Goal: Navigation & Orientation: Go to known website

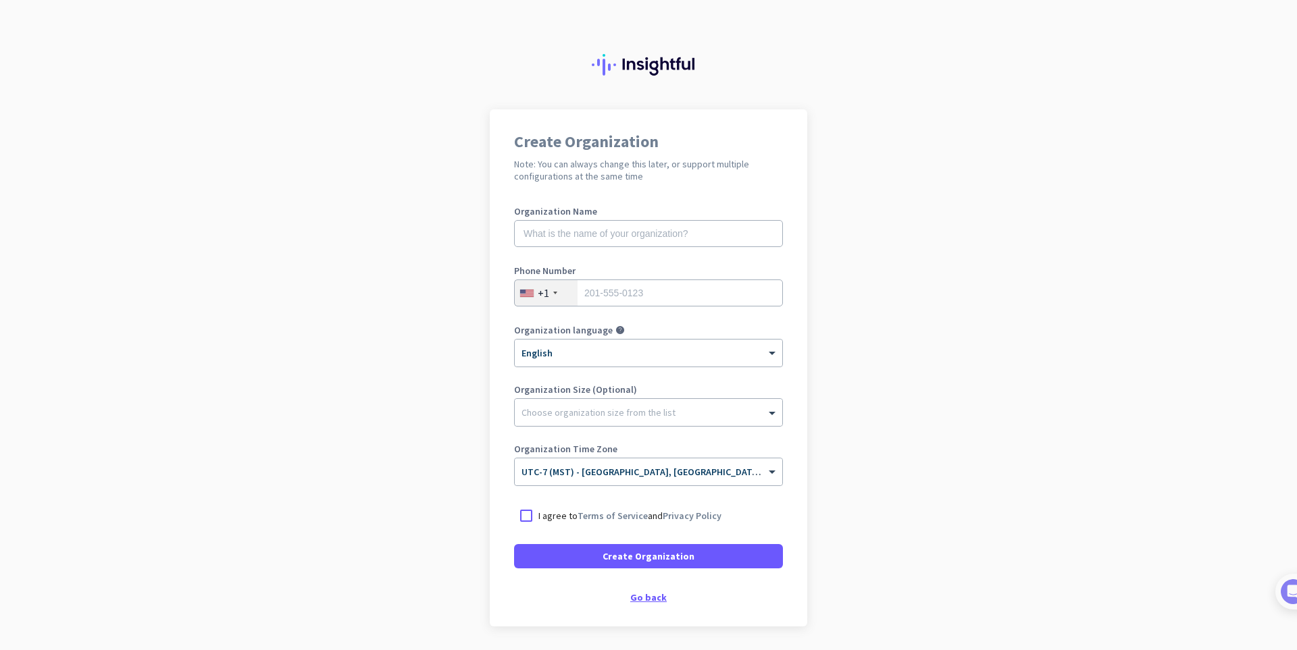
click at [635, 596] on div "Go back" at bounding box center [648, 597] width 269 height 9
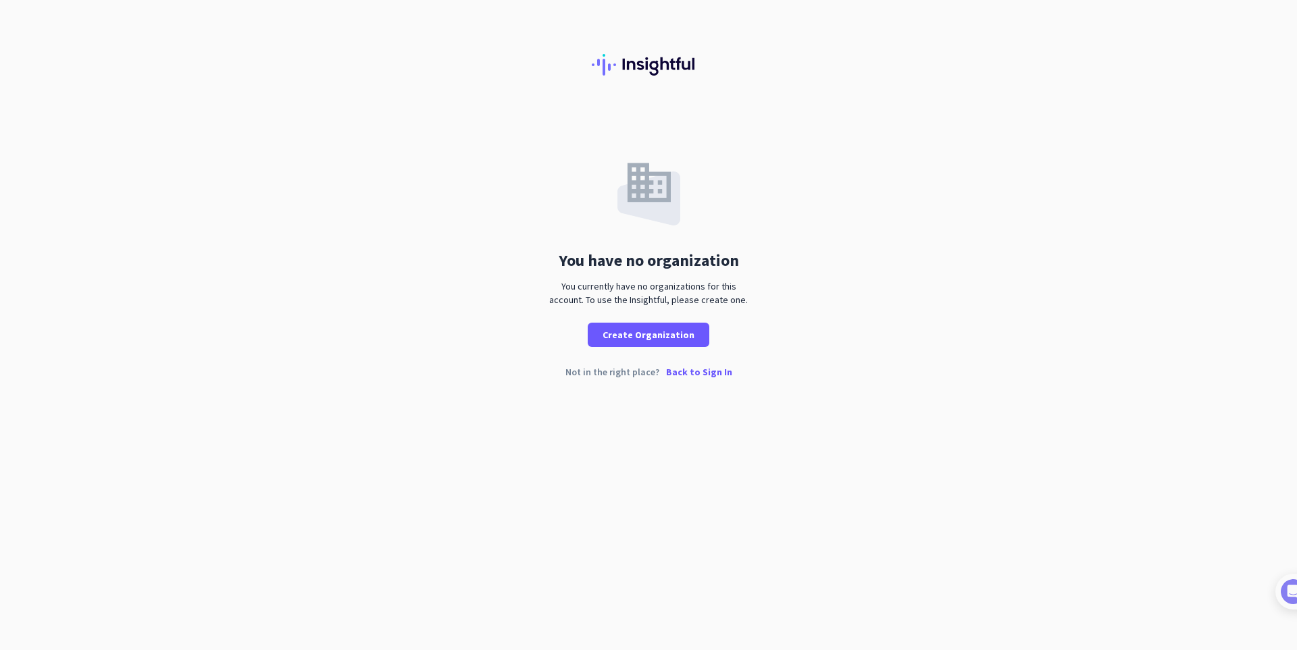
click at [702, 375] on p "Back to Sign In" at bounding box center [699, 371] width 66 height 9
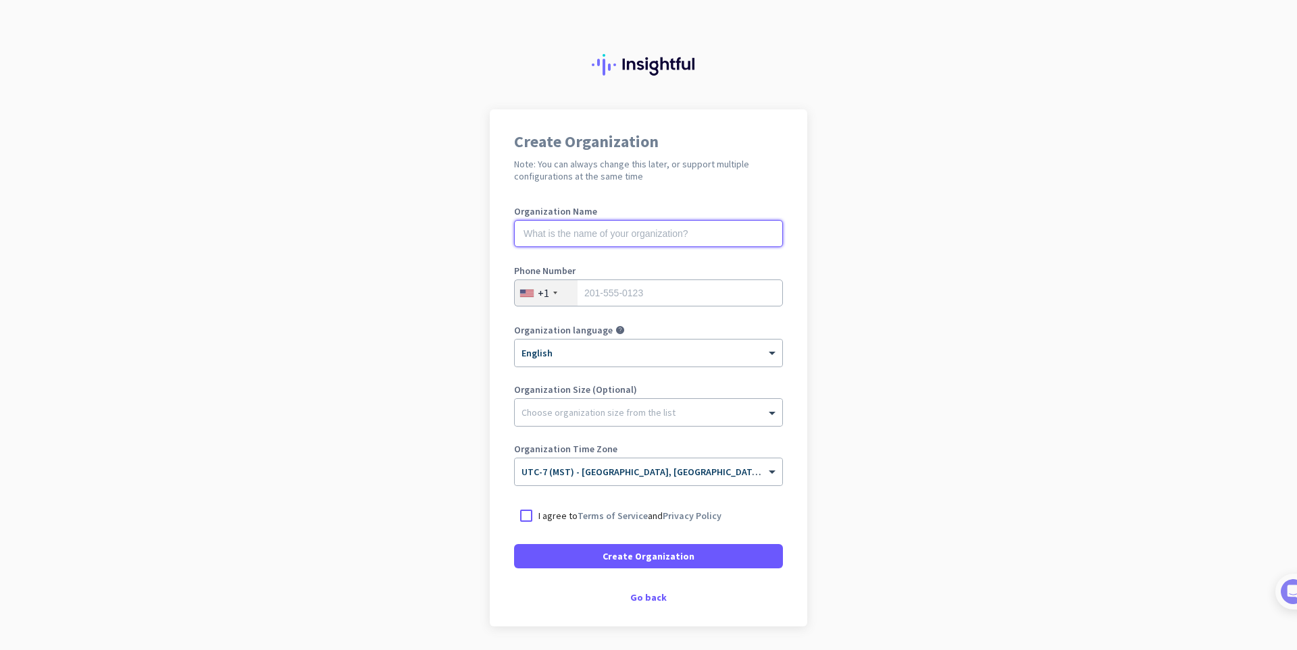
click at [668, 239] on input "text" at bounding box center [648, 233] width 269 height 27
click at [646, 596] on div "Go back" at bounding box center [648, 597] width 269 height 9
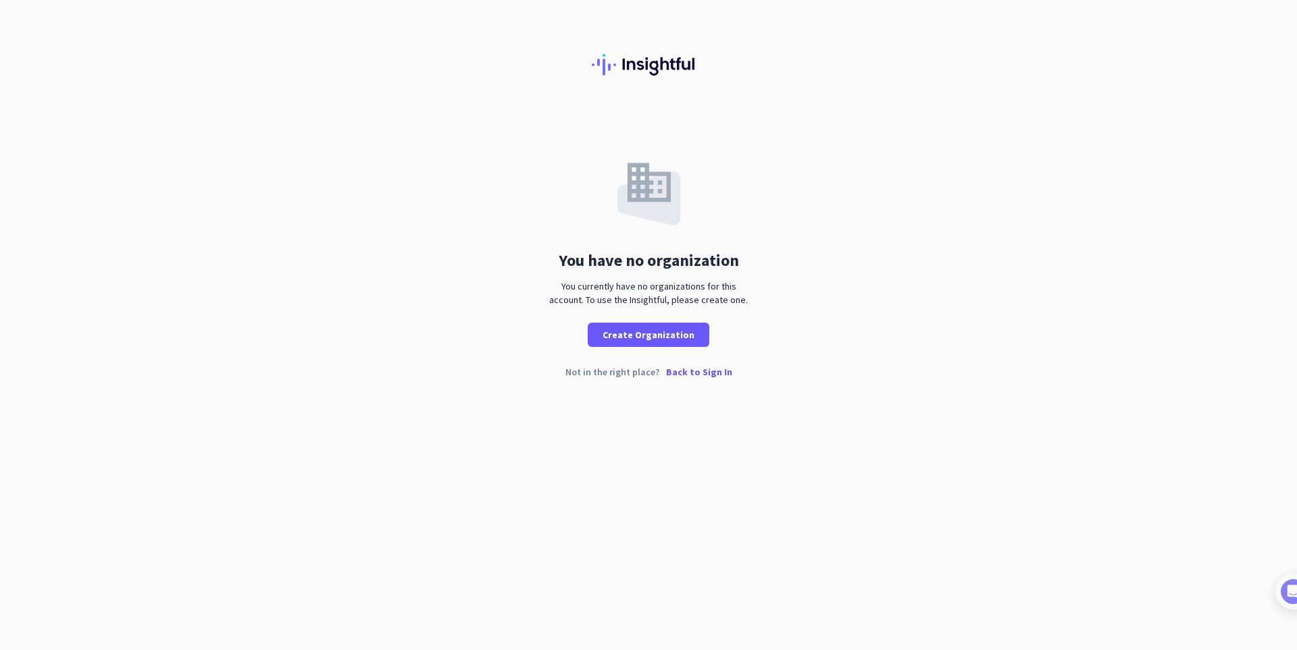
click at [704, 376] on p "Back to Sign In" at bounding box center [699, 371] width 66 height 9
